Goal: Information Seeking & Learning: Learn about a topic

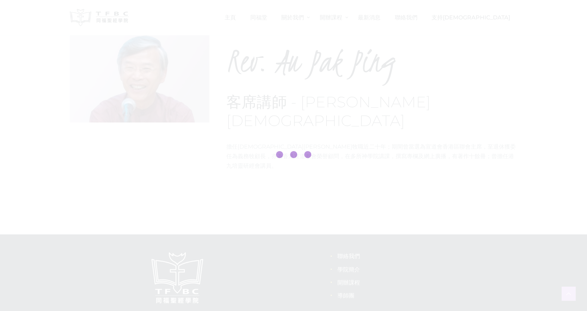
scroll to position [39, 0]
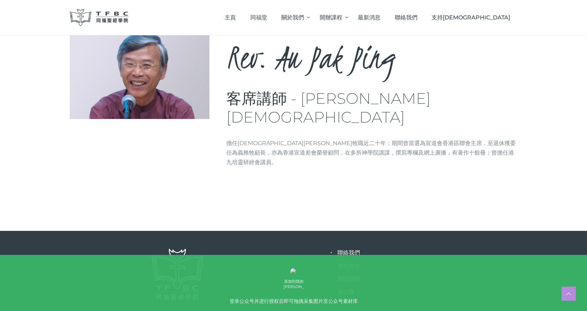
click at [114, 20] on img at bounding box center [99, 17] width 59 height 17
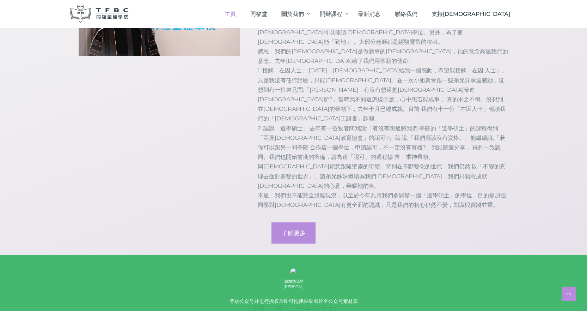
scroll to position [776, 0]
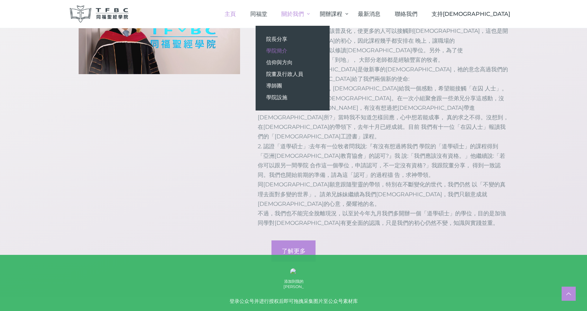
click at [287, 48] on span "學院簡介" at bounding box center [276, 50] width 21 height 7
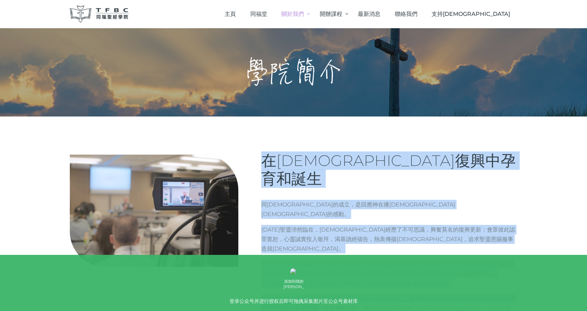
drag, startPoint x: 264, startPoint y: 152, endPoint x: 439, endPoint y: 274, distance: 212.5
click at [440, 274] on div "在教會復興中孕育和誕生 同福聖經學院的成立，是回應神在播道會同福堂的感動。 1998年聖靈沛然臨在，教會經歷了不可思議，興奮莫名的復興更新；會眾彼此認罪寛恕，…" at bounding box center [389, 237] width 256 height 170
click at [439, 293] on p "教牧同工、執事和信徒領袖認真禱告了三年，亦進行各方面籌備的功夫。同福聖經學院在2005年正式成立，2006年2月開學。首屆招生，約有30位信徒報讀。" at bounding box center [389, 307] width 256 height 29
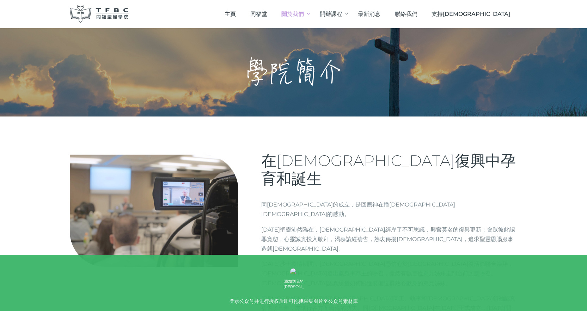
click at [437, 293] on p "教牧同工、執事和信徒領袖認真禱告了三年，亦進行各方面籌備的功夫。同福聖經學院在2005年正式成立，2006年2月開學。首屆招生，約有30位信徒報讀。" at bounding box center [389, 307] width 256 height 29
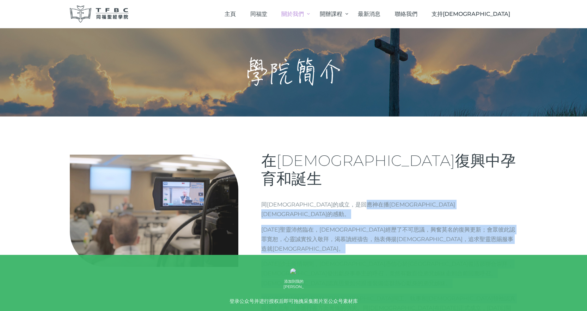
drag, startPoint x: 437, startPoint y: 274, endPoint x: 438, endPoint y: 170, distance: 104.0
click at [438, 170] on div "在教會復興中孕育和誕生 同福聖經學院的成立，是回應神在播道會同福堂的感動。 1998年聖靈沛然臨在，教會經歷了不可思議，興奮莫名的復興更新；會眾彼此認罪寛恕，…" at bounding box center [389, 237] width 256 height 170
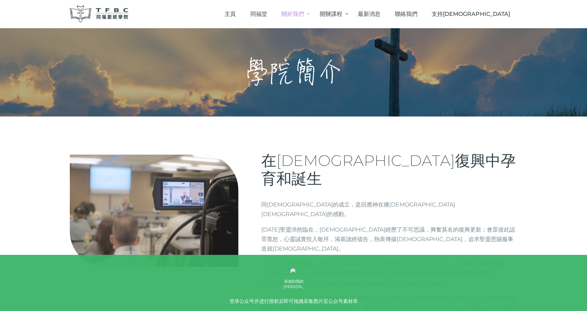
click at [335, 200] on p "同福聖經學院的成立，是回應神在播道會同福堂的感動。" at bounding box center [389, 209] width 256 height 19
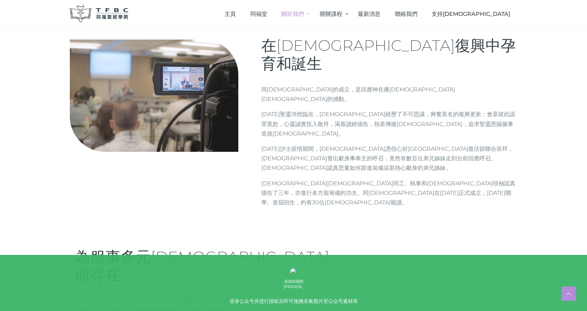
scroll to position [212, 0]
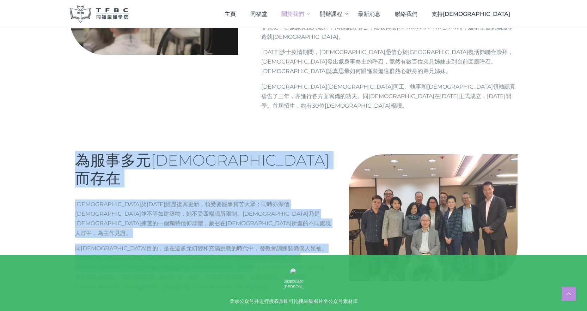
drag, startPoint x: 94, startPoint y: 166, endPoint x: 61, endPoint y: 118, distance: 58.4
click at [61, 151] on div "為服事多元教會而存在 同福堂於1998年經歷復興更新，領受要服事貧苦大眾；同時亦深信教會並不等如建築物，她不受四幅牆所限制。教會乃是神揀選的一個獨特信仰群體，…" at bounding box center [200, 224] width 279 height 146
click at [209, 243] on p "同福聖經學院目的，是在這多元幻變和充滿挑戰的時代中，替教會訓練裝備僕人領袖。我們尊崇聖經的權威，鼓勵運用恩賜服事，活現天國價值的人生。同福聖經學院的畢業生相信…" at bounding box center [203, 267] width 256 height 48
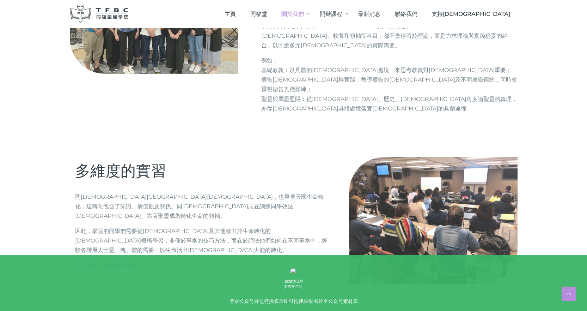
scroll to position [599, 0]
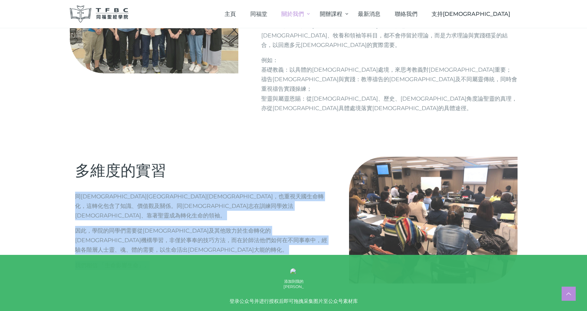
drag, startPoint x: 194, startPoint y: 154, endPoint x: 65, endPoint y: 91, distance: 143.7
click at [65, 154] on div "多維度的實習 同福聖經學院高舉聖經，也重視天國生命轉化，這轉化包含了知識、價值觀及關係。同福聖經學院志在訓練同學效法基督、靠著聖靈成為轉化生命的領袖。 因此，…" at bounding box center [200, 218] width 279 height 129
click at [276, 208] on section "多維度的實習 同福聖經學院高舉聖經，也重視天國生命轉化，這轉化包含了知識、價值觀及關係。同福聖經學院志在訓練同學效法基督、靠著聖靈成為轉化生命的領袖。 因此，…" at bounding box center [293, 236] width 465 height 165
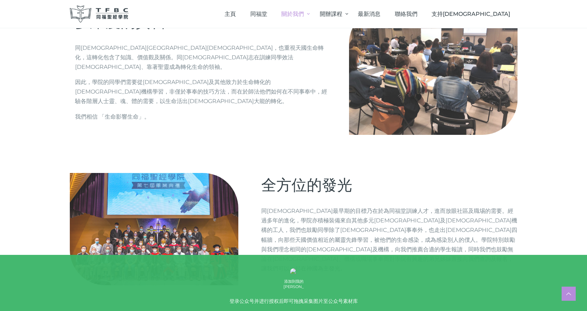
scroll to position [796, 0]
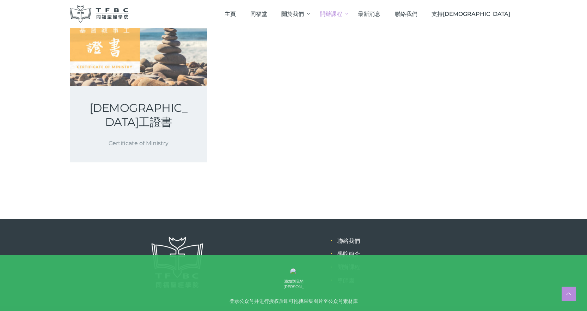
scroll to position [318, 0]
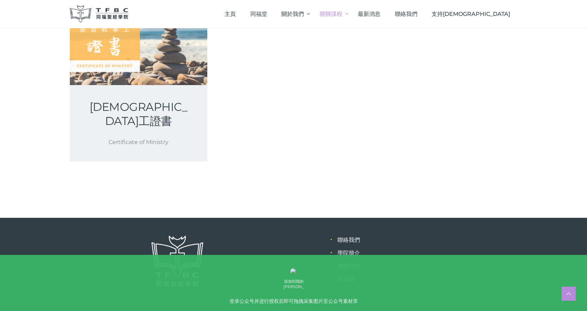
click at [343, 276] on link "導師團" at bounding box center [345, 279] width 17 height 7
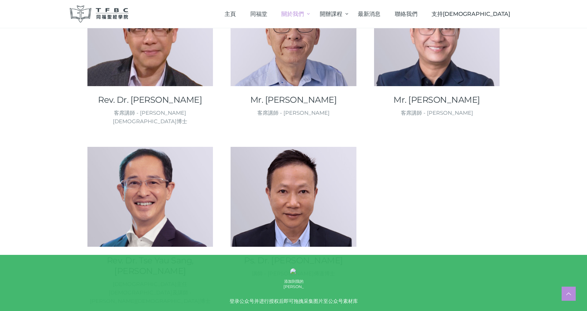
scroll to position [1023, 0]
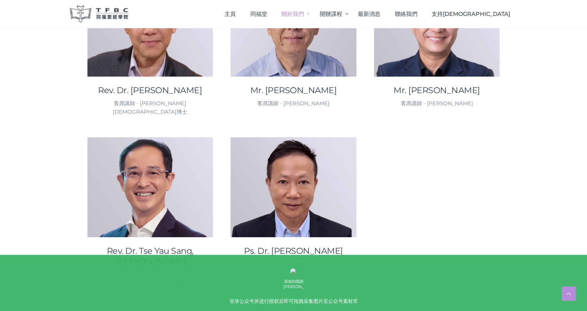
drag, startPoint x: 226, startPoint y: 229, endPoint x: 411, endPoint y: 239, distance: 185.1
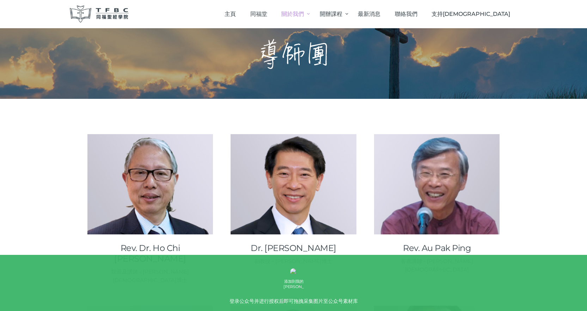
scroll to position [0, 0]
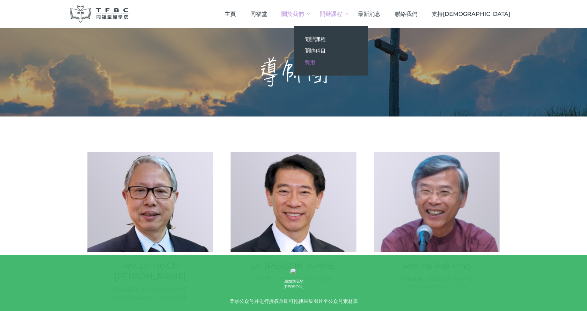
click at [315, 62] on span "費用" at bounding box center [310, 62] width 11 height 7
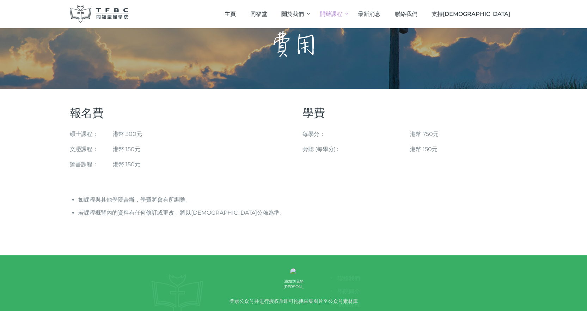
scroll to position [24, 0]
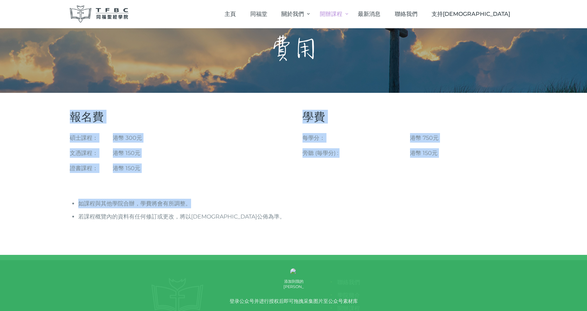
drag, startPoint x: 166, startPoint y: 173, endPoint x: 338, endPoint y: 192, distance: 172.8
click at [248, 191] on div "報名費 碩士課程： 文憑課程： 證書課程： 港幣 300元 港幣 150元 港幣 150元 學費 每學分： 旁聽 (毎學分) : 港幣 750元 港幣 150…" at bounding box center [293, 166] width 465 height 118
click at [340, 192] on div "報名費 碩士課程： 文憑課程： 證書課程： 港幣 300元 港幣 150元 港幣 150元 學費 每學分： 旁聽 (毎學分) : 港幣 750元 港幣 150…" at bounding box center [293, 166] width 465 height 118
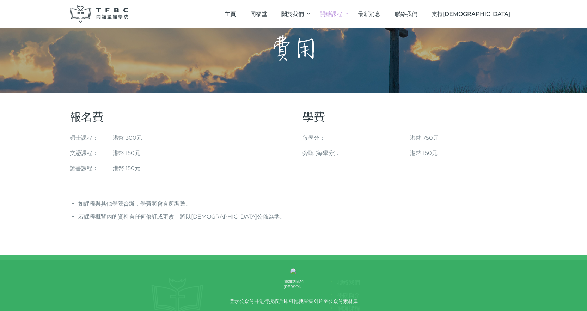
click at [250, 205] on li "如課程與其他學院合辦，學費將會有所調整。" at bounding box center [297, 204] width 439 height 10
